Goal: Task Accomplishment & Management: Use online tool/utility

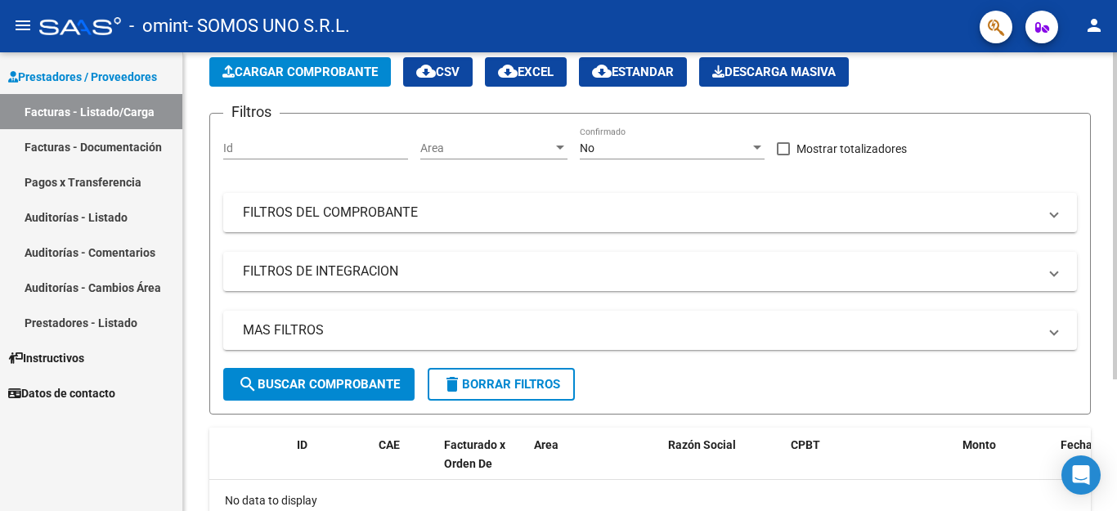
scroll to position [185, 0]
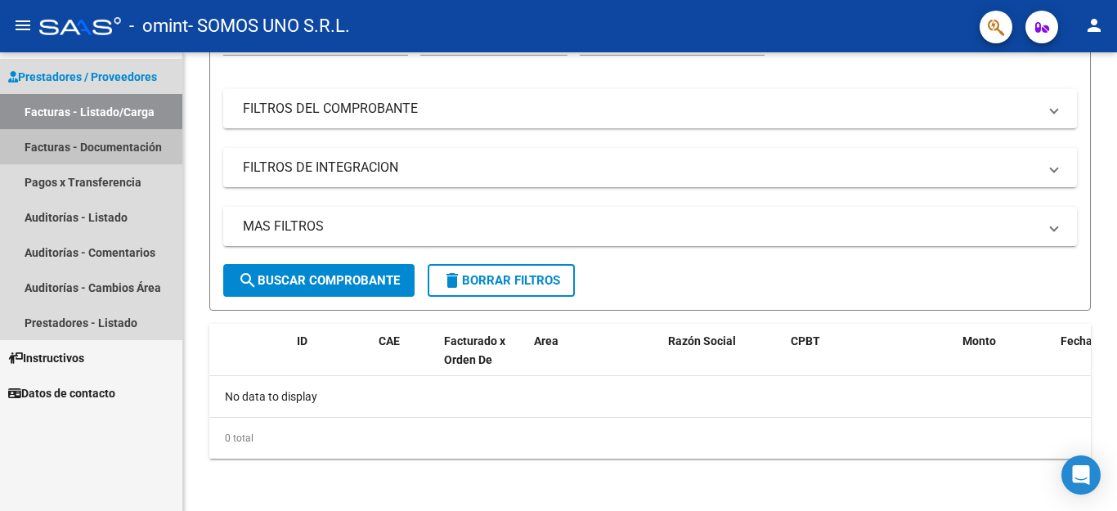
click at [81, 149] on link "Facturas - Documentación" at bounding box center [91, 146] width 182 height 35
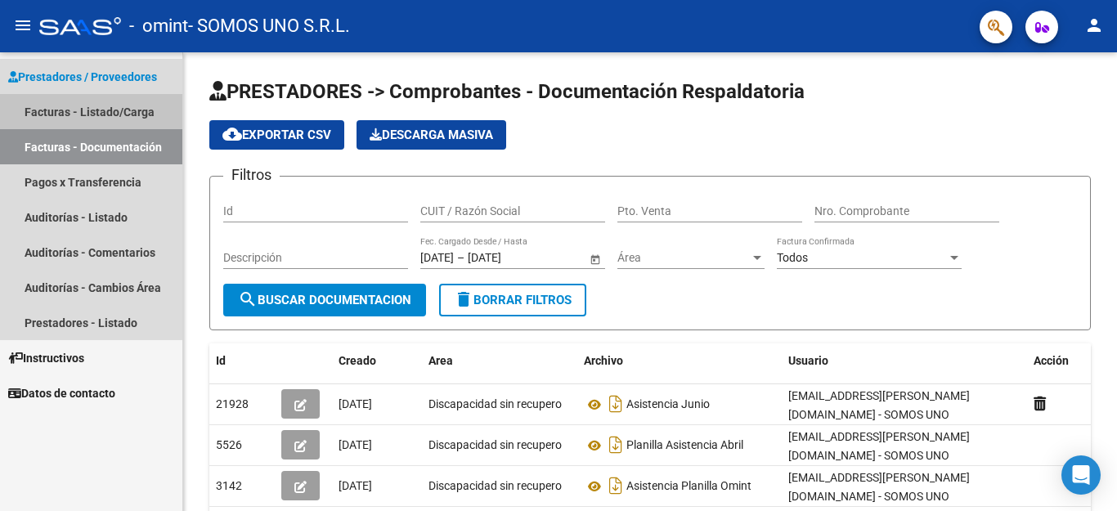
click at [89, 109] on link "Facturas - Listado/Carga" at bounding box center [91, 111] width 182 height 35
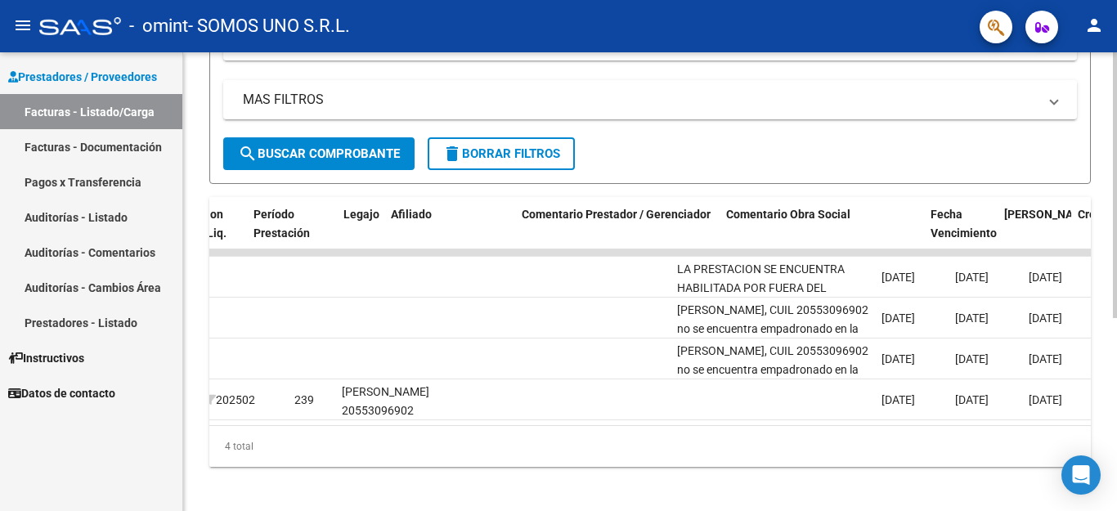
scroll to position [0, 2087]
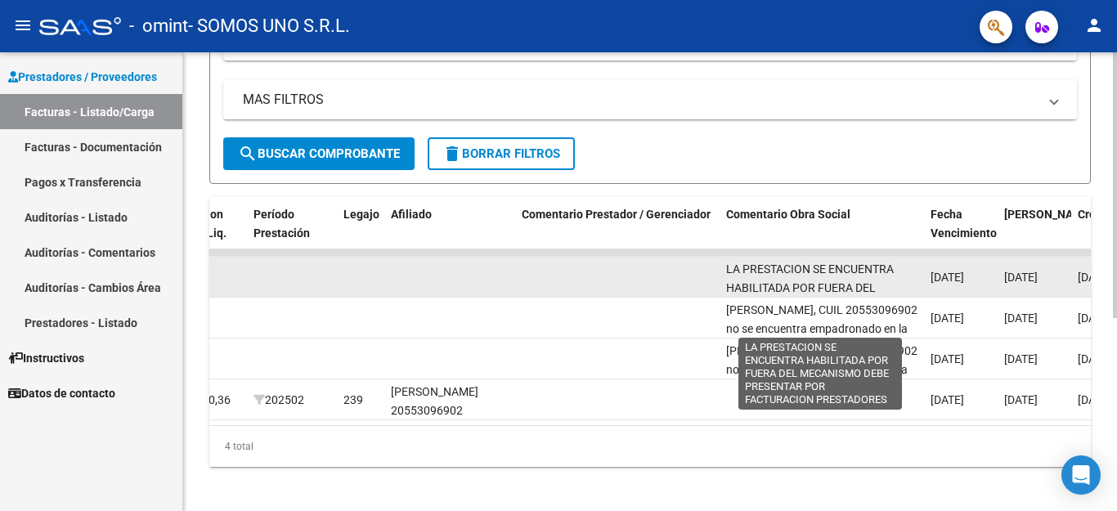
click at [824, 283] on span "LA PRESTACION SE ENCUENTRA HABILITADA POR FUERA DEL MECANISMO DEBE PRESENTAR PO…" at bounding box center [820, 297] width 188 height 69
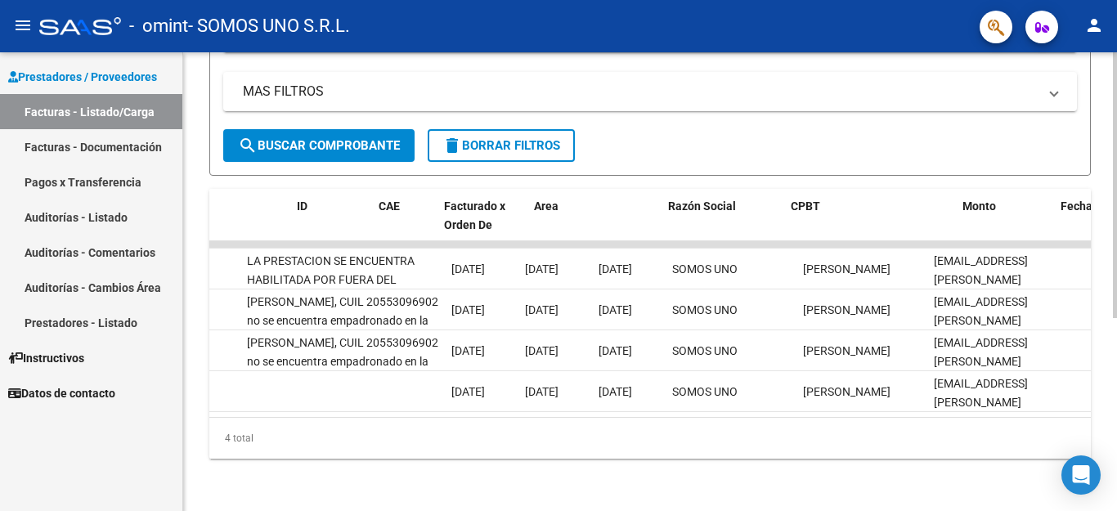
scroll to position [0, 0]
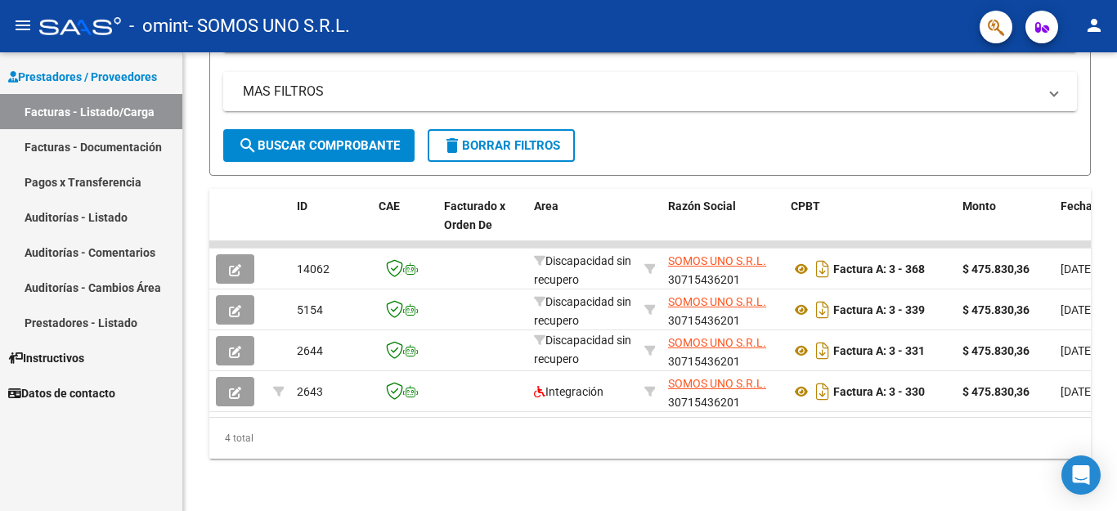
click at [74, 388] on span "Datos de contacto" at bounding box center [61, 393] width 107 height 18
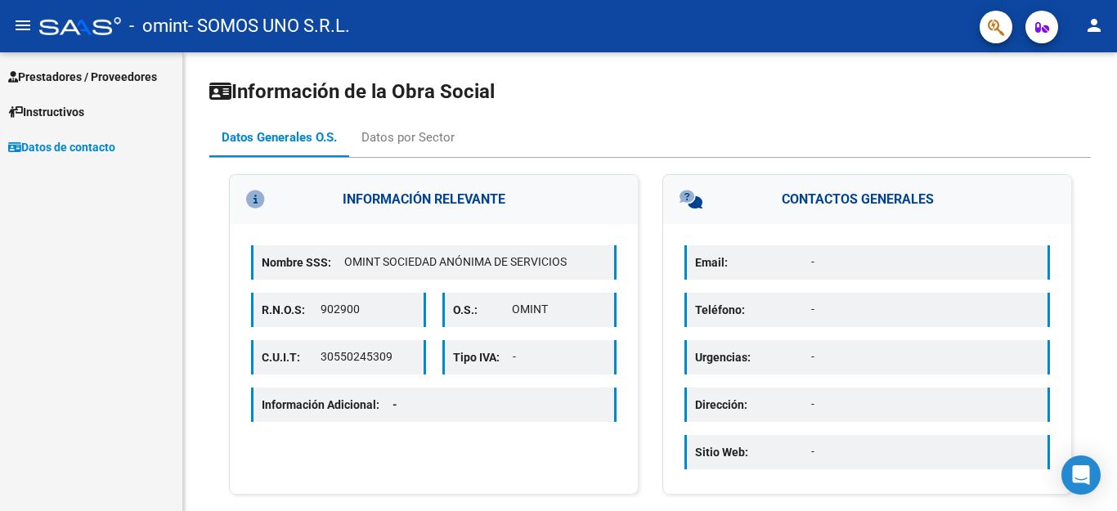
click at [71, 70] on span "Prestadores / Proveedores" at bounding box center [82, 77] width 149 height 18
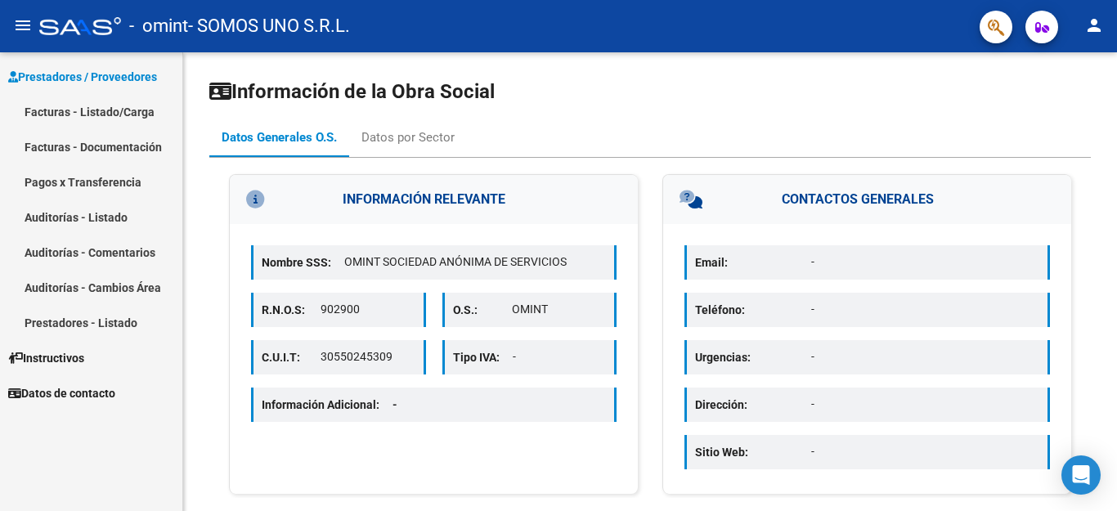
click at [116, 110] on link "Facturas - Listado/Carga" at bounding box center [91, 111] width 182 height 35
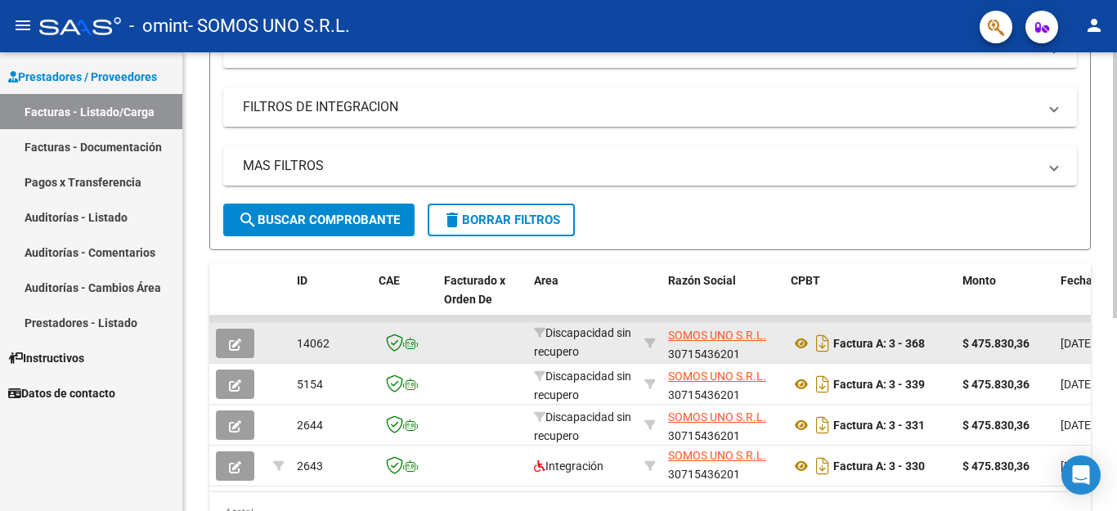
click at [231, 339] on icon "button" at bounding box center [235, 345] width 12 height 12
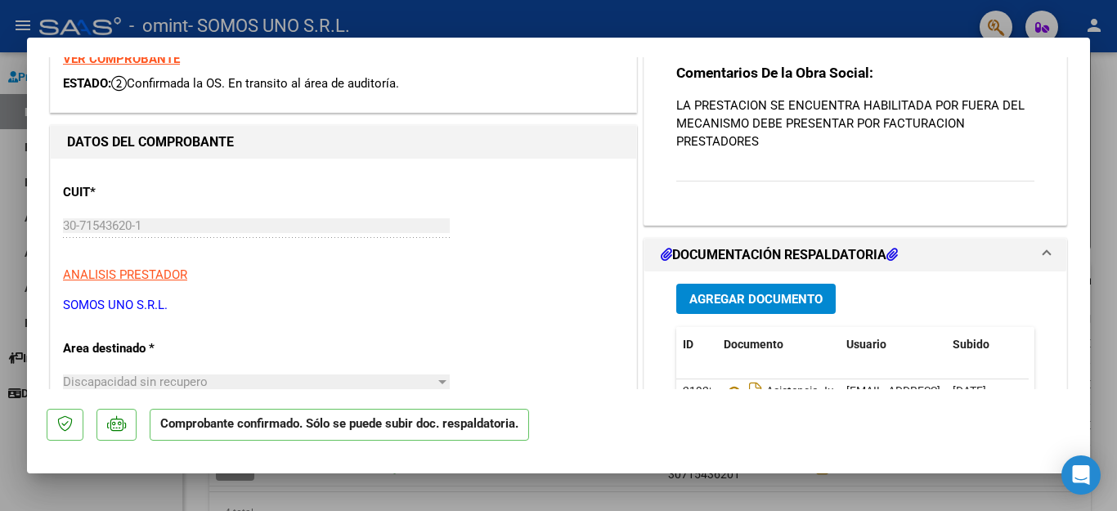
scroll to position [15, 0]
